Goal: Find specific page/section

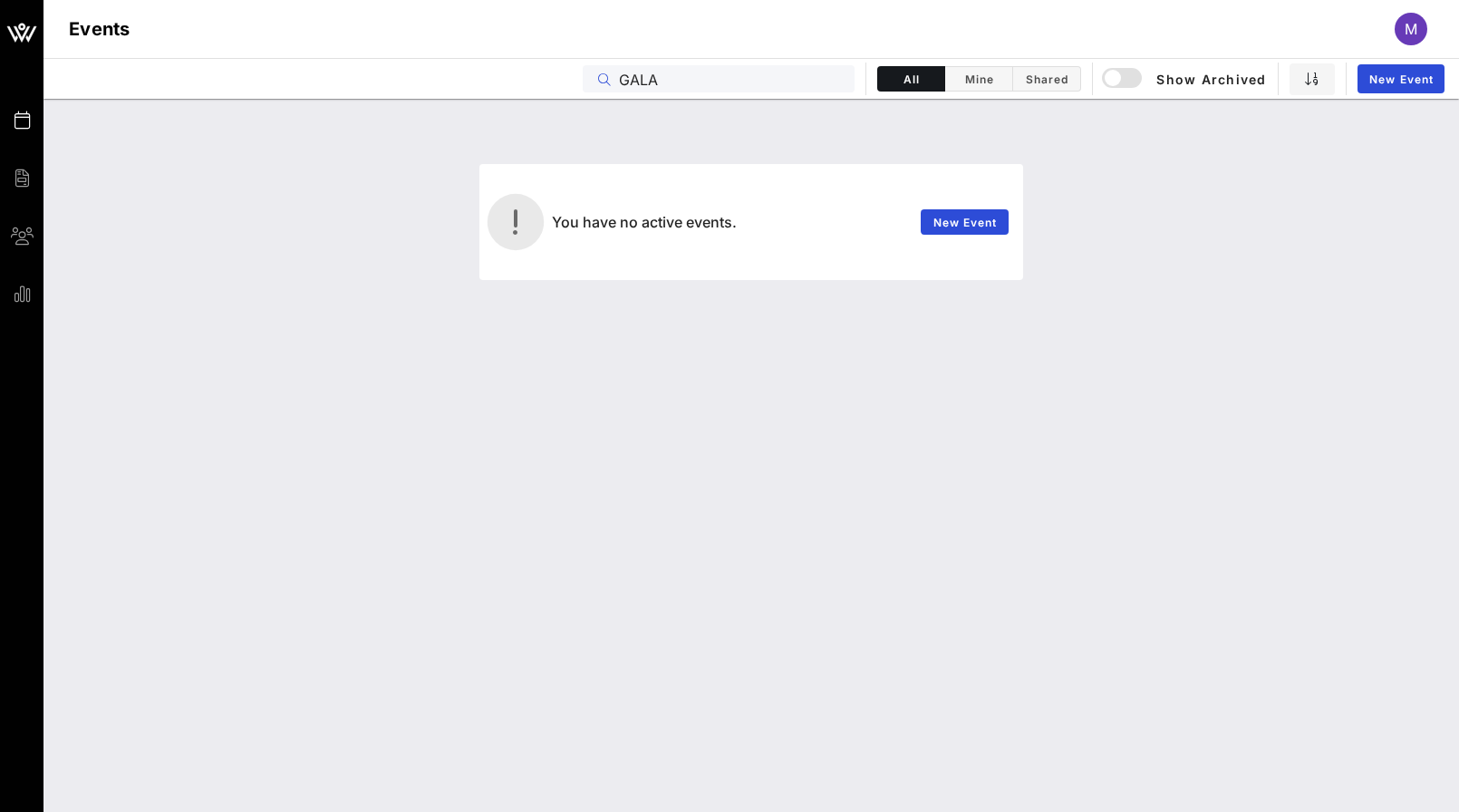
drag, startPoint x: 688, startPoint y: 74, endPoint x: 556, endPoint y: 75, distance: 132.0
click at [556, 75] on div "Events GALA All Mine Shared Show Archived New Event" at bounding box center [751, 78] width 1416 height 40
type input "2025 CHCI Hispanic Heritage Month"
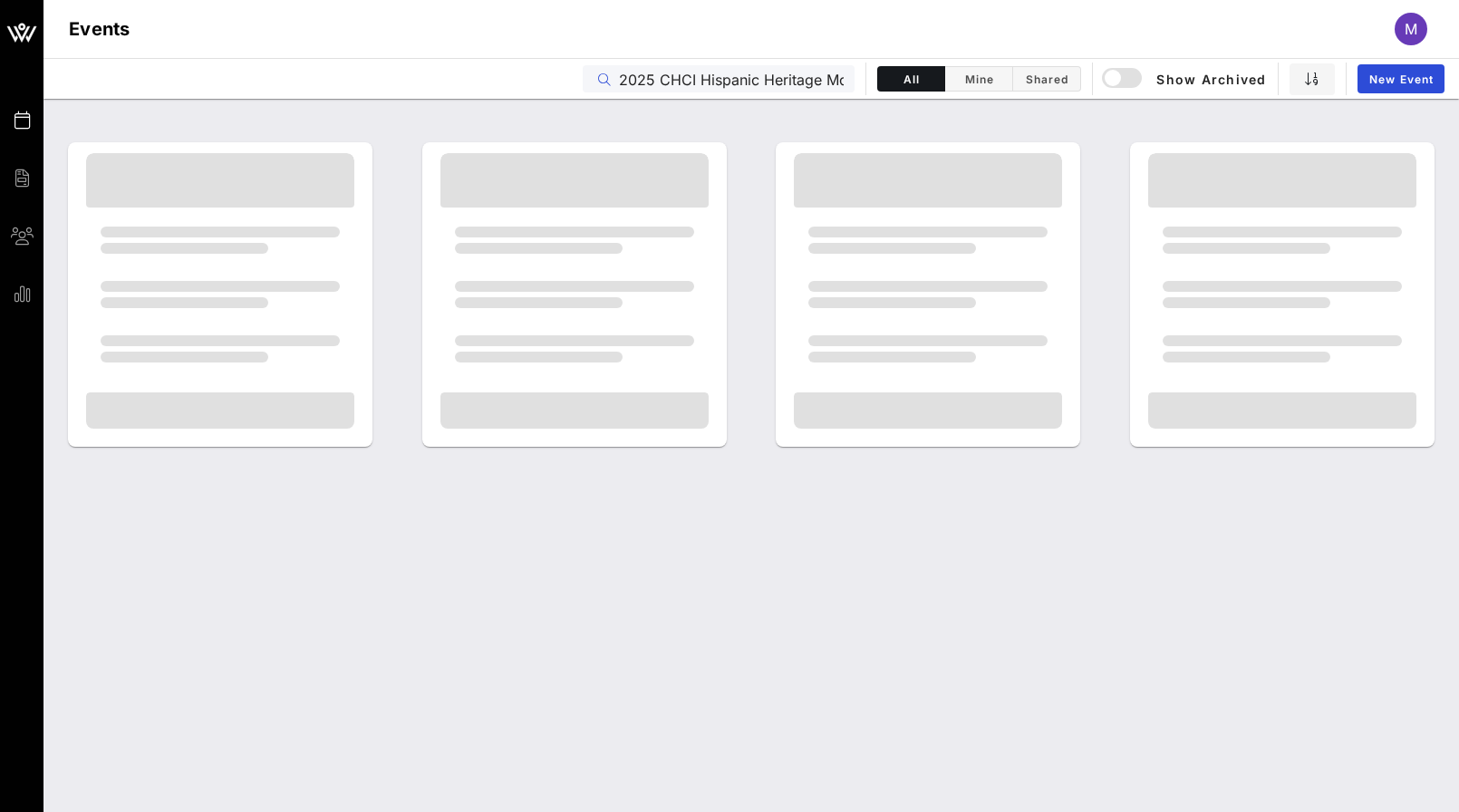
scroll to position [0, 29]
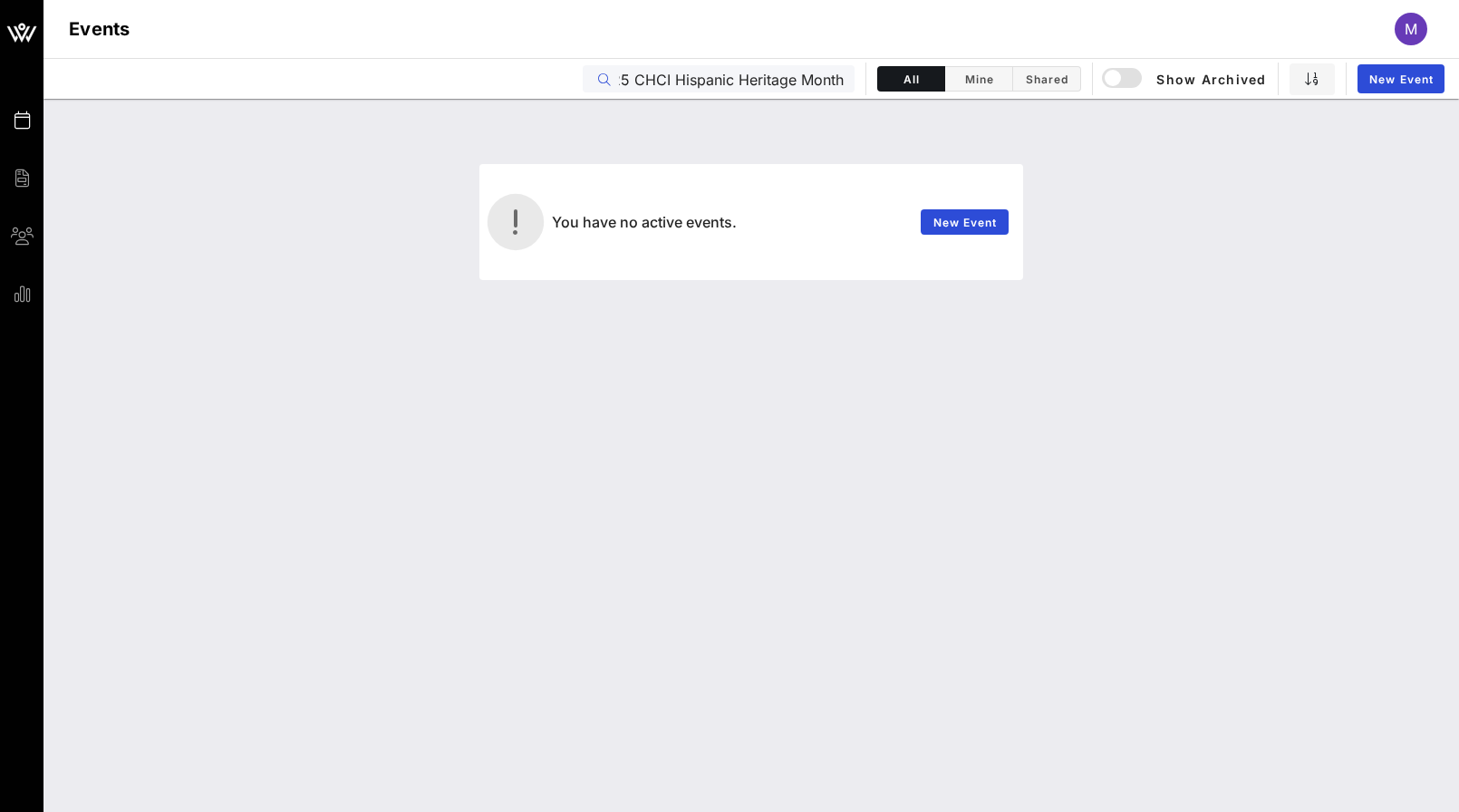
click at [601, 83] on icon at bounding box center [605, 80] width 13 height 13
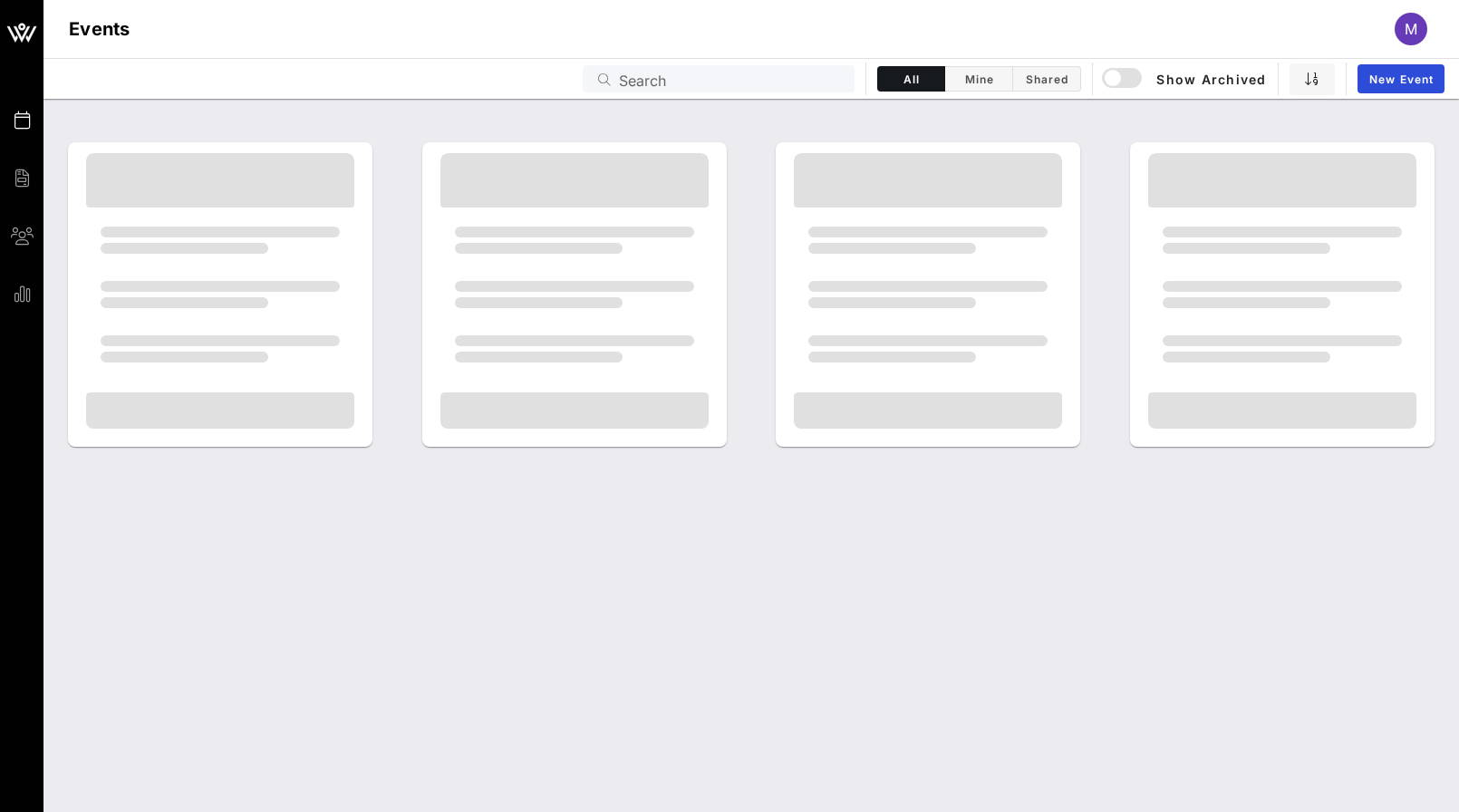
click at [0, 0] on span "Events" at bounding box center [0, 0] width 0 height 0
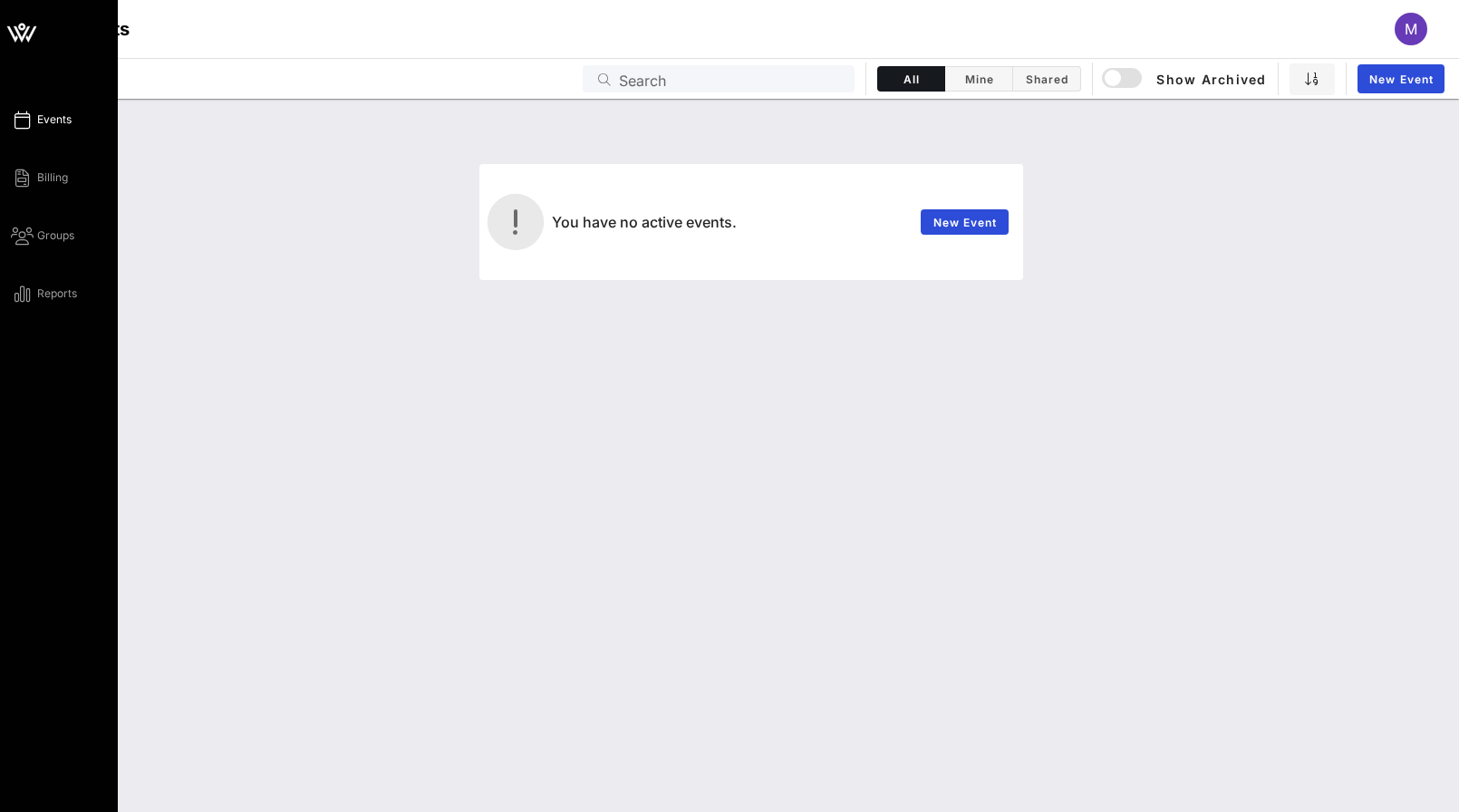
click at [50, 123] on span "Events" at bounding box center [54, 119] width 35 height 16
click at [50, 233] on span "Groups" at bounding box center [56, 235] width 38 height 16
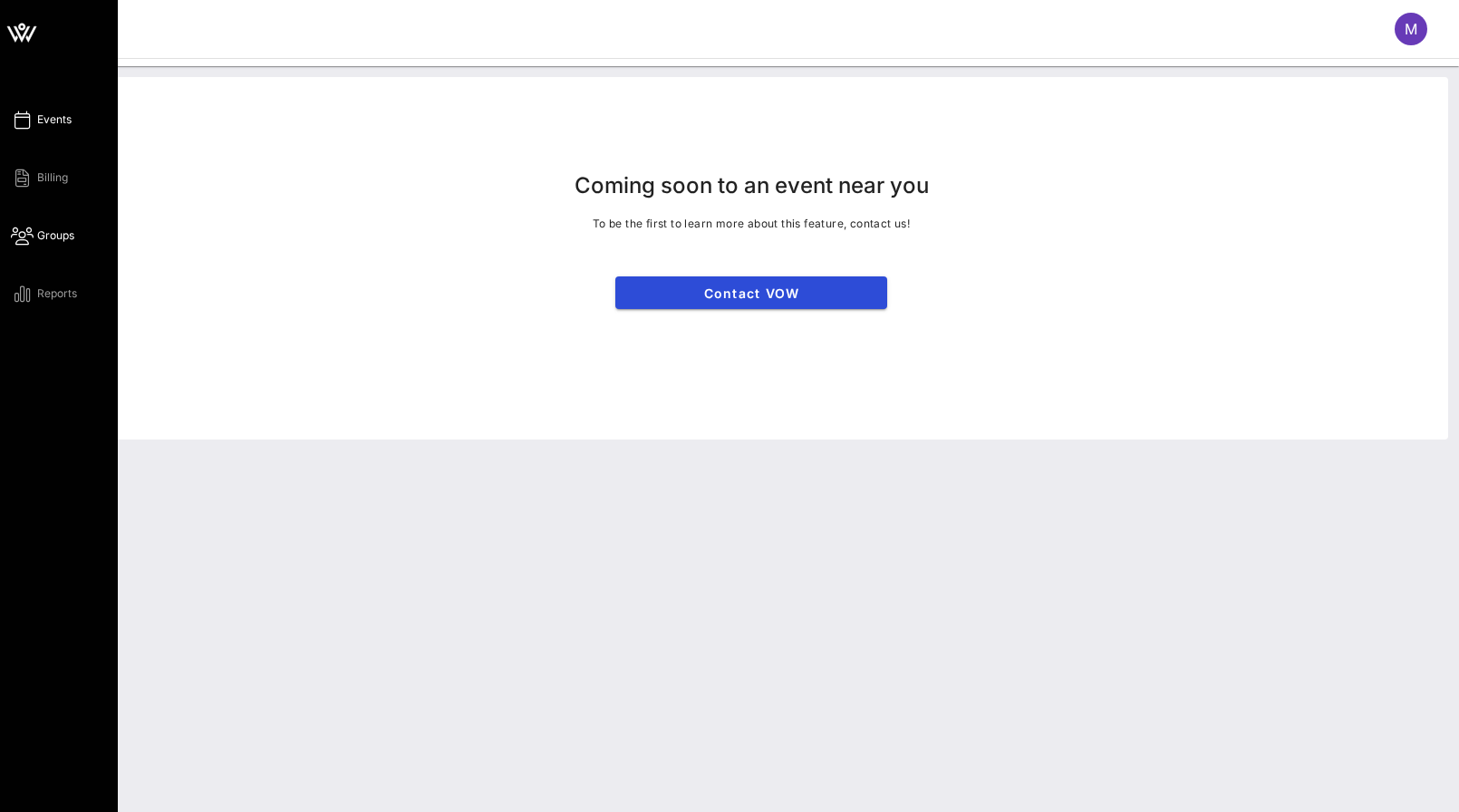
click at [56, 114] on span "Events" at bounding box center [54, 119] width 35 height 16
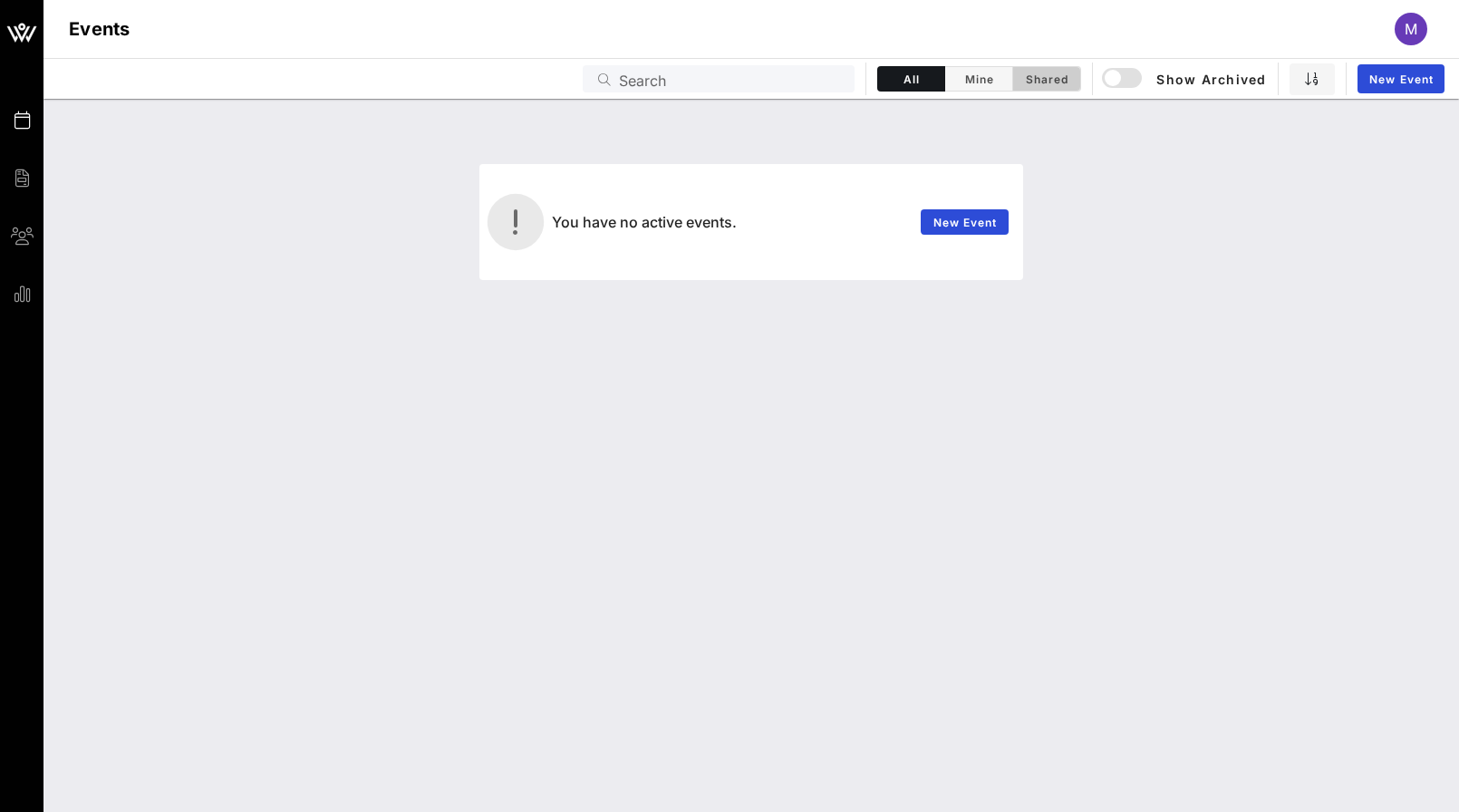
click at [1041, 79] on span "Shared" at bounding box center [1046, 79] width 45 height 13
click at [977, 83] on span "Mine" at bounding box center [979, 79] width 45 height 13
click at [1135, 72] on div "button" at bounding box center [1126, 78] width 43 height 22
click at [1135, 72] on div "button" at bounding box center [1131, 78] width 25 height 25
click at [1121, 76] on div "button" at bounding box center [1131, 78] width 25 height 25
